Goal: Browse casually

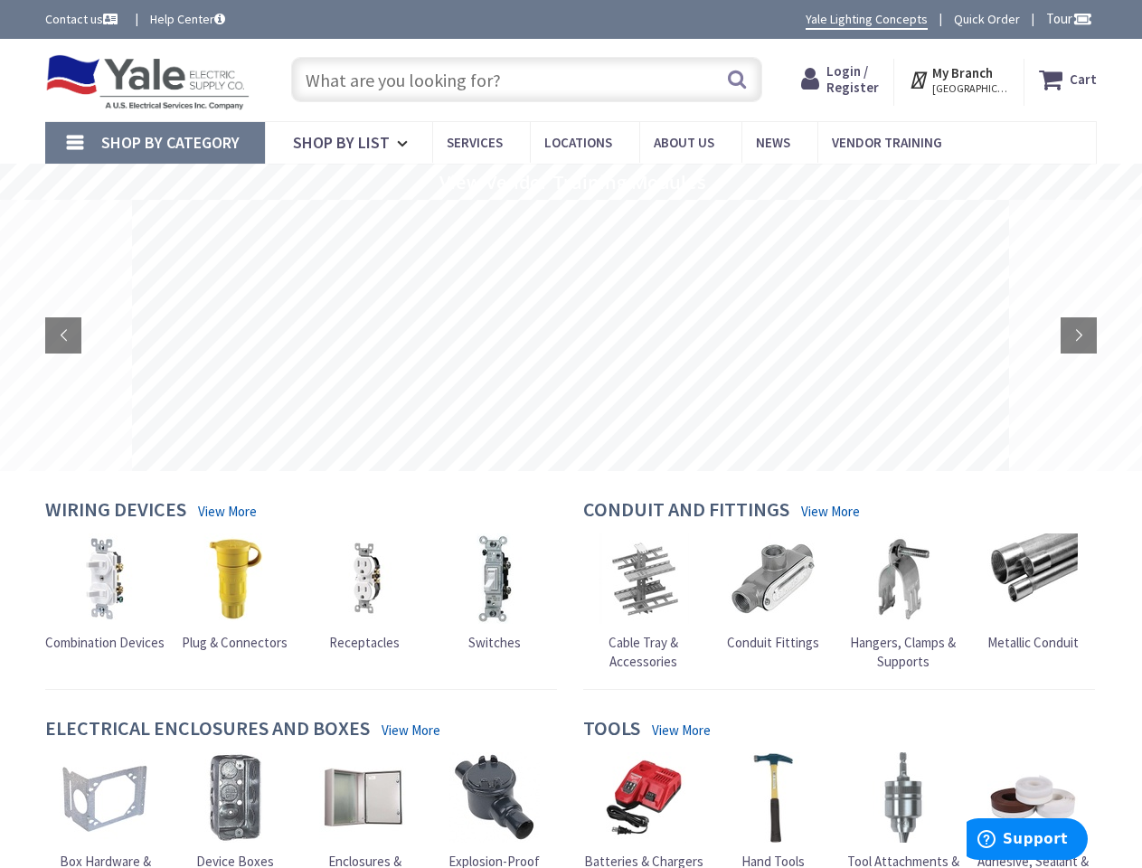
click at [570, 434] on rs-layer at bounding box center [570, 335] width 877 height 271
click at [1066, 18] on span "Tour" at bounding box center [1069, 18] width 46 height 17
click at [1081, 18] on div at bounding box center [571, 434] width 1142 height 868
click at [960, 80] on strong "My Branch" at bounding box center [962, 72] width 61 height 17
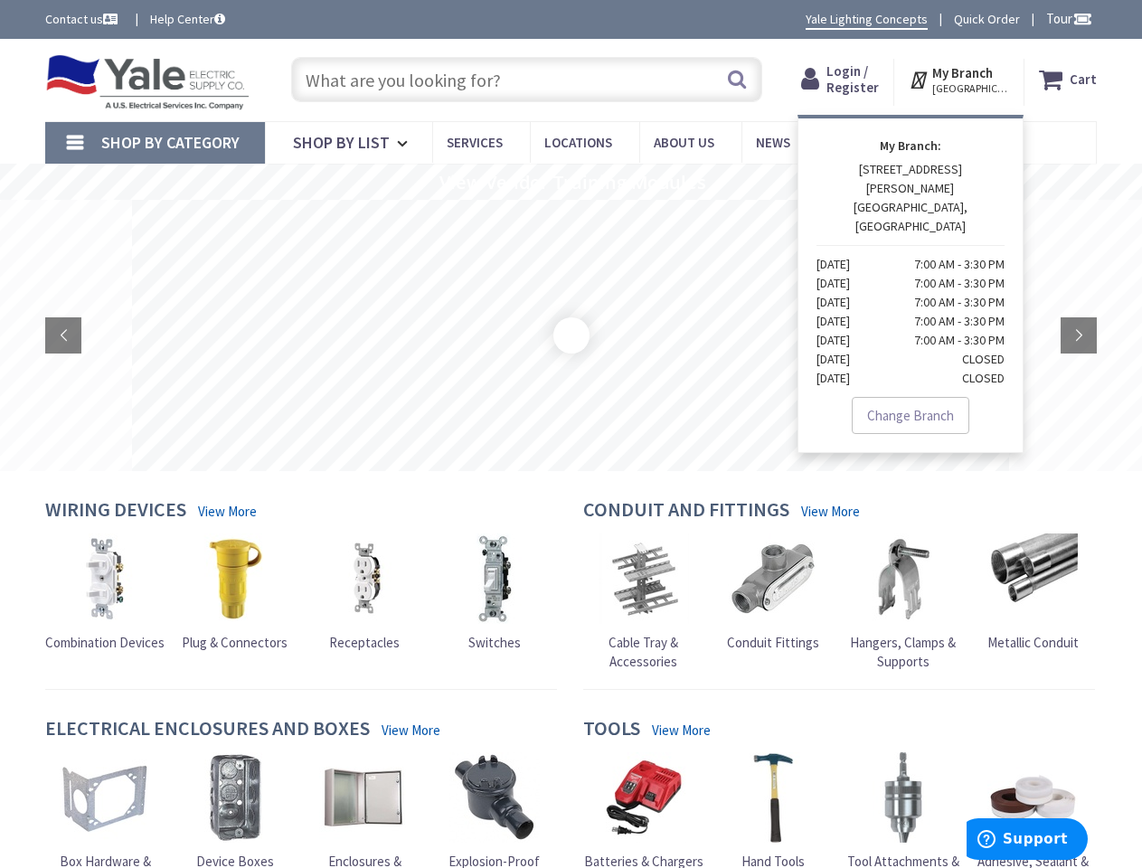
click at [155, 143] on span "Shop By Category" at bounding box center [170, 142] width 138 height 21
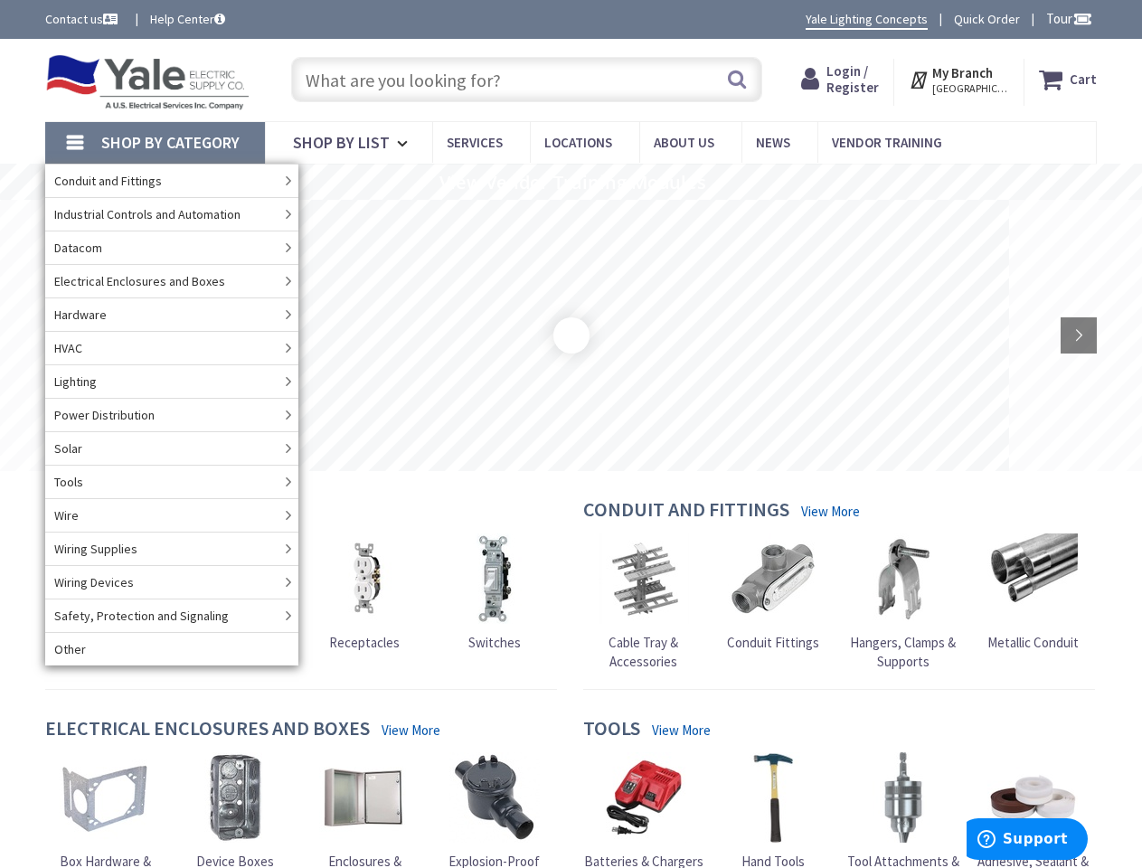
click at [570, 182] on rs-slide "View Vendor Training Modules" at bounding box center [571, 182] width 1142 height 36
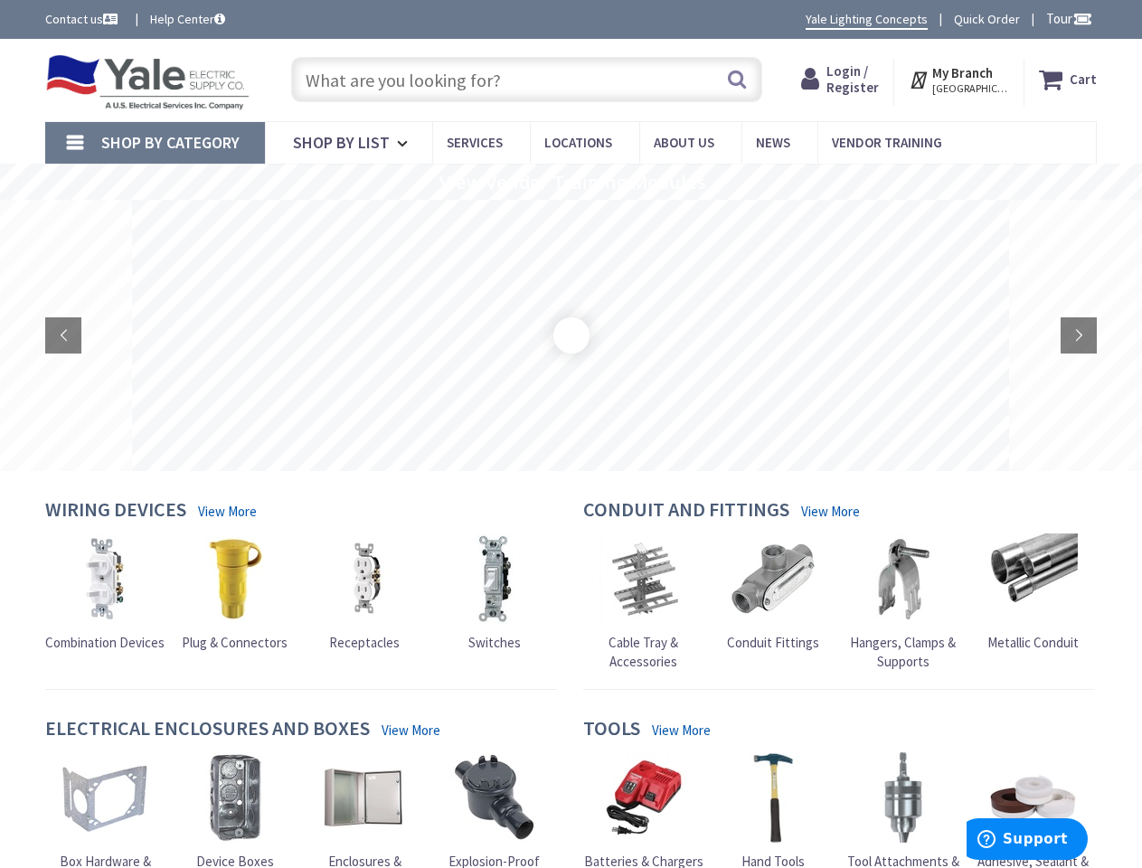
click at [570, 335] on rs-loader at bounding box center [570, 335] width 3 height 3
click at [570, 335] on rs-layer at bounding box center [570, 335] width 877 height 271
click at [63, 335] on rs-arrow at bounding box center [63, 335] width 36 height 36
click at [1078, 335] on rs-arrow at bounding box center [1078, 335] width 36 height 36
